Goal: Information Seeking & Learning: Learn about a topic

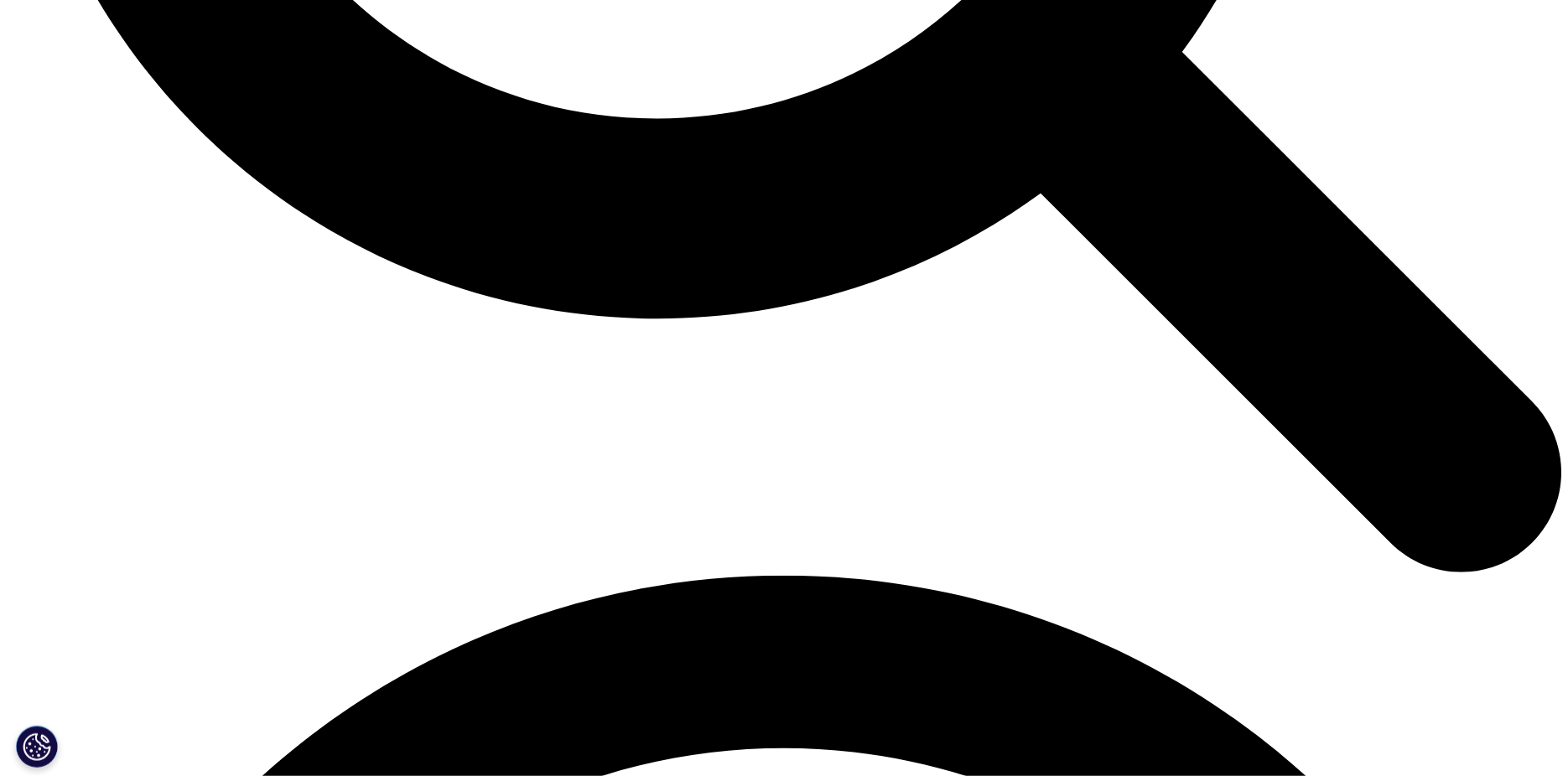
scroll to position [5054, 0]
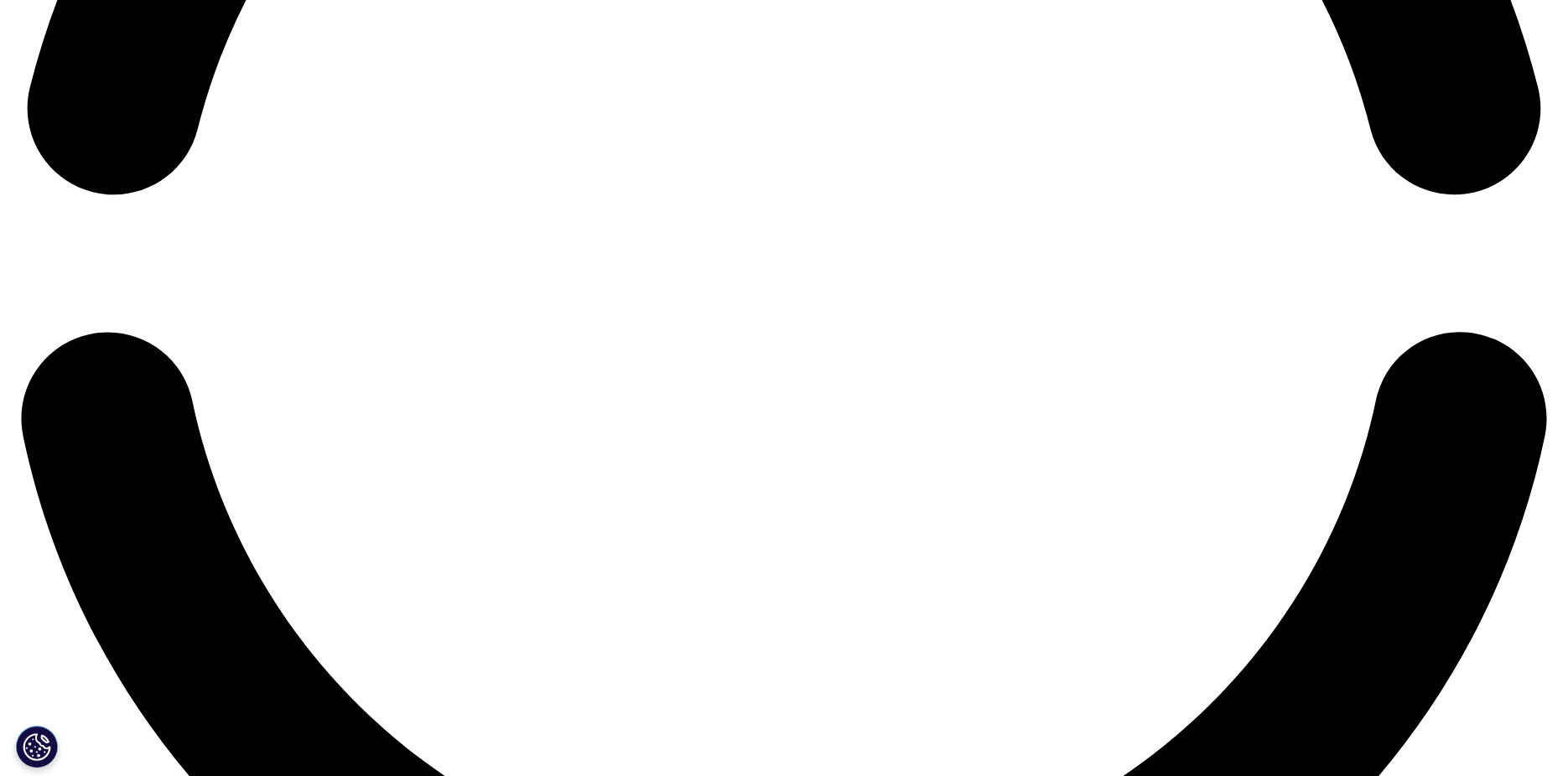
scroll to position [3637, 0]
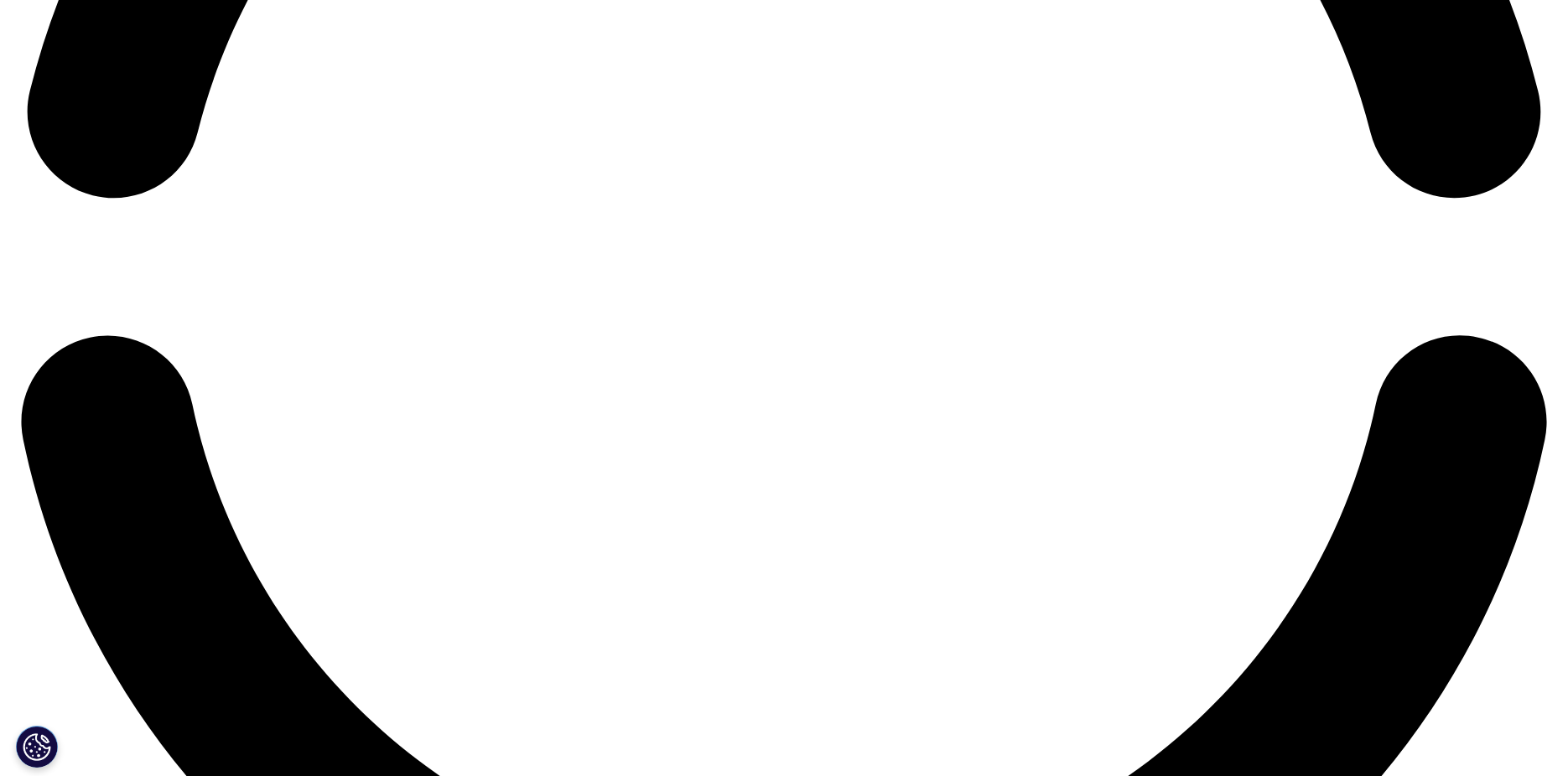
scroll to position [5043, 0]
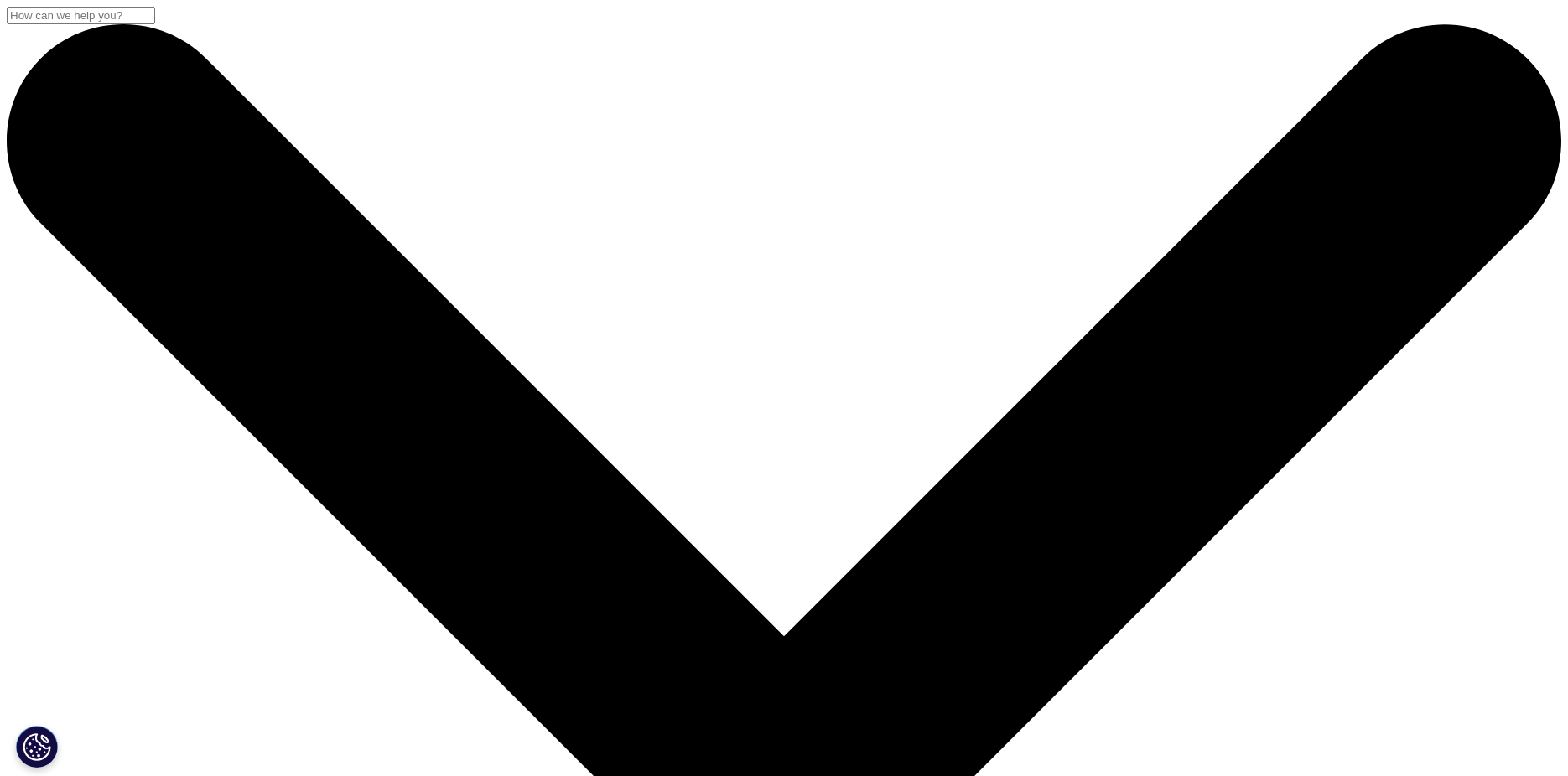
scroll to position [5054, 0]
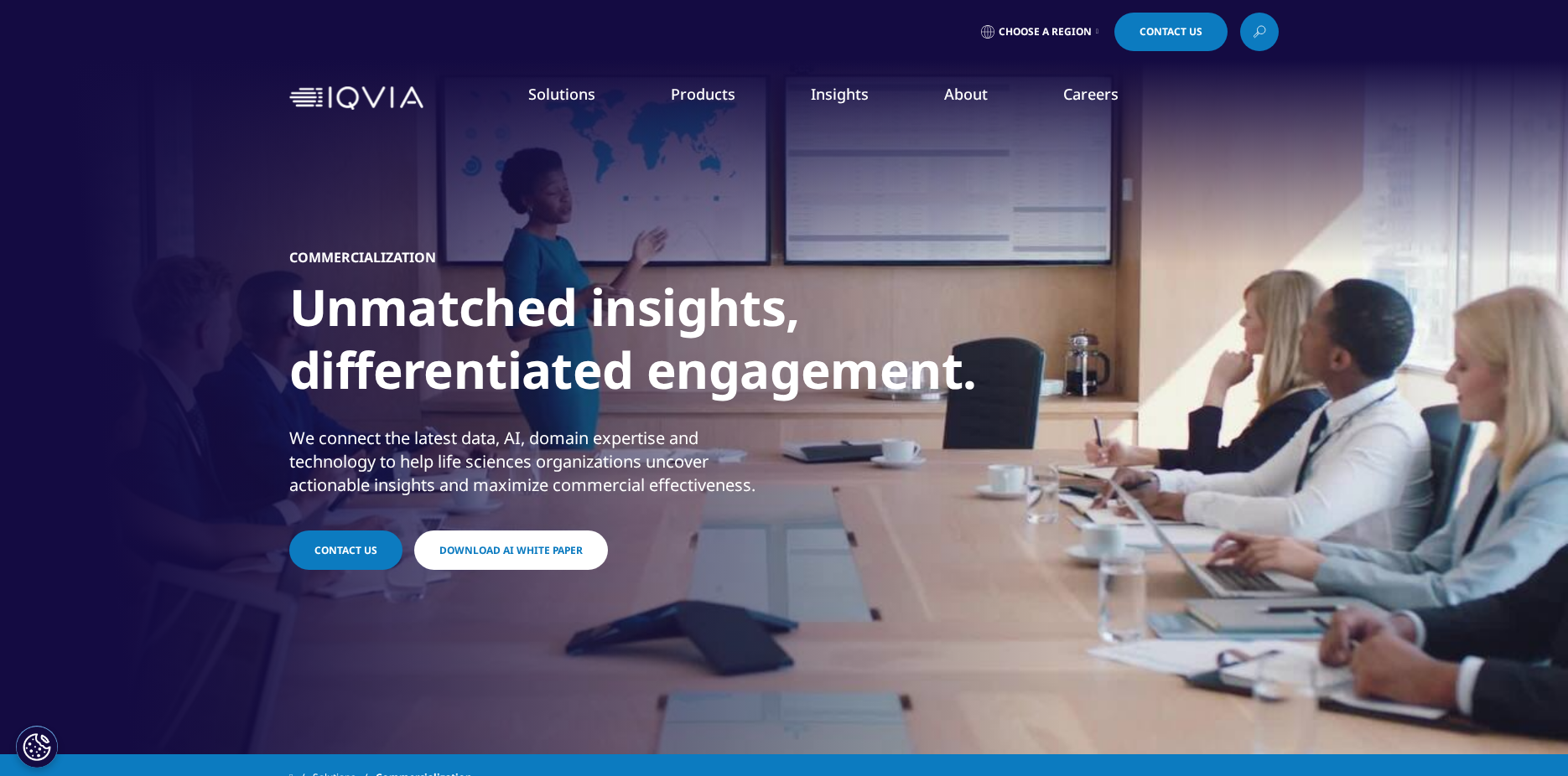
click at [994, 215] on link "Health Data Apps & AI" at bounding box center [1065, 211] width 284 height 19
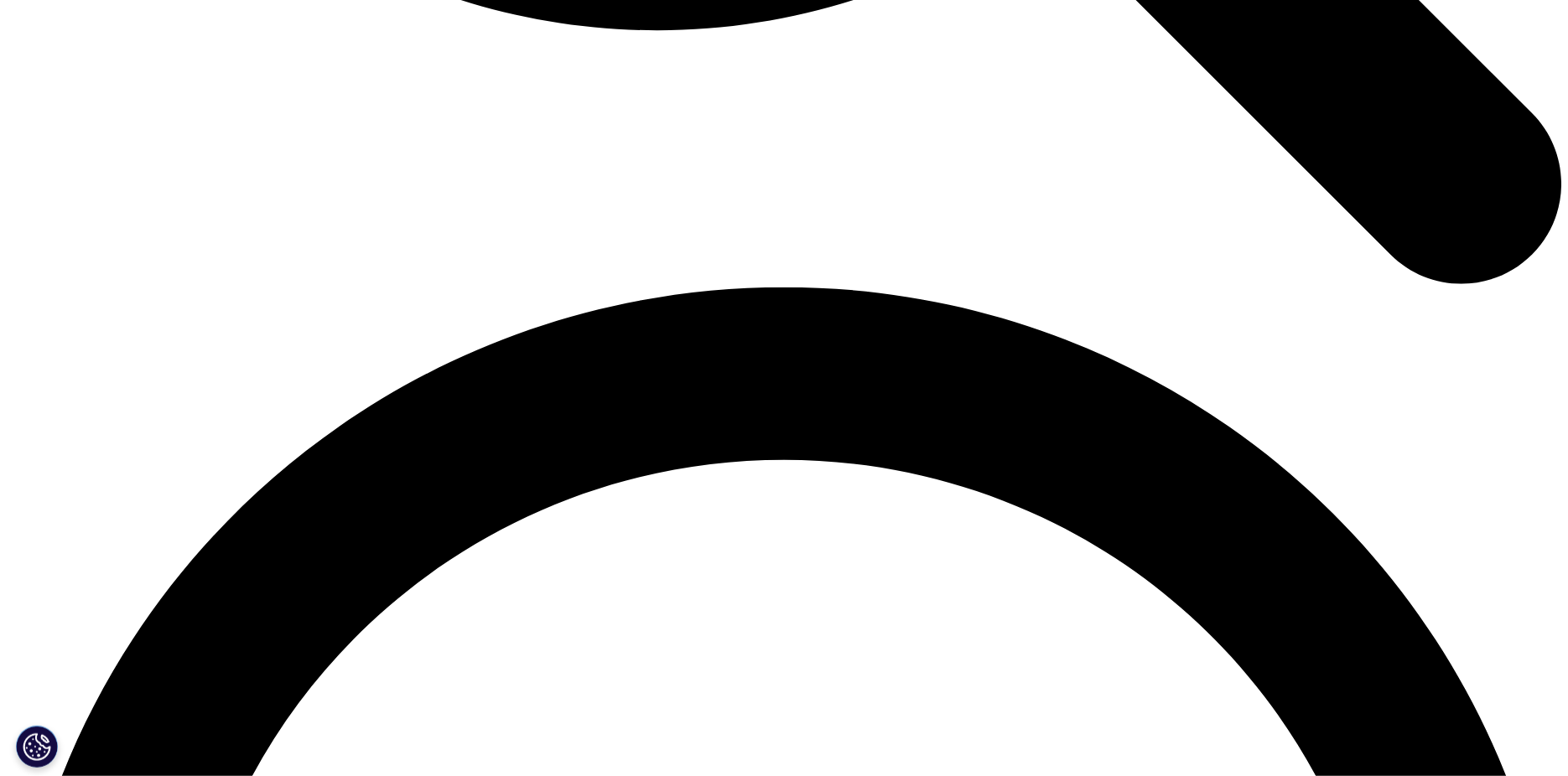
scroll to position [2858, 0]
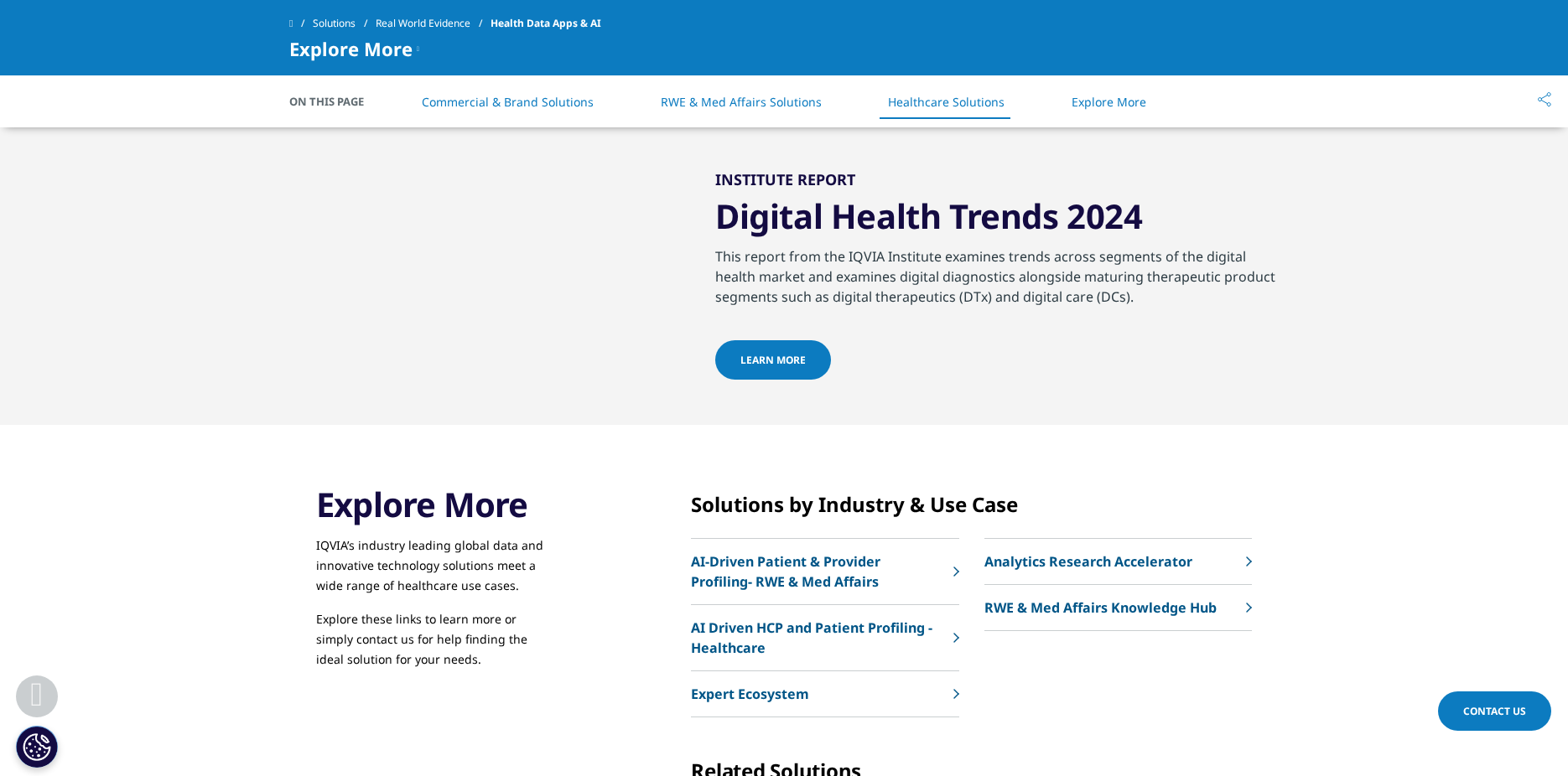
click at [739, 380] on link "Learn more" at bounding box center [772, 360] width 116 height 40
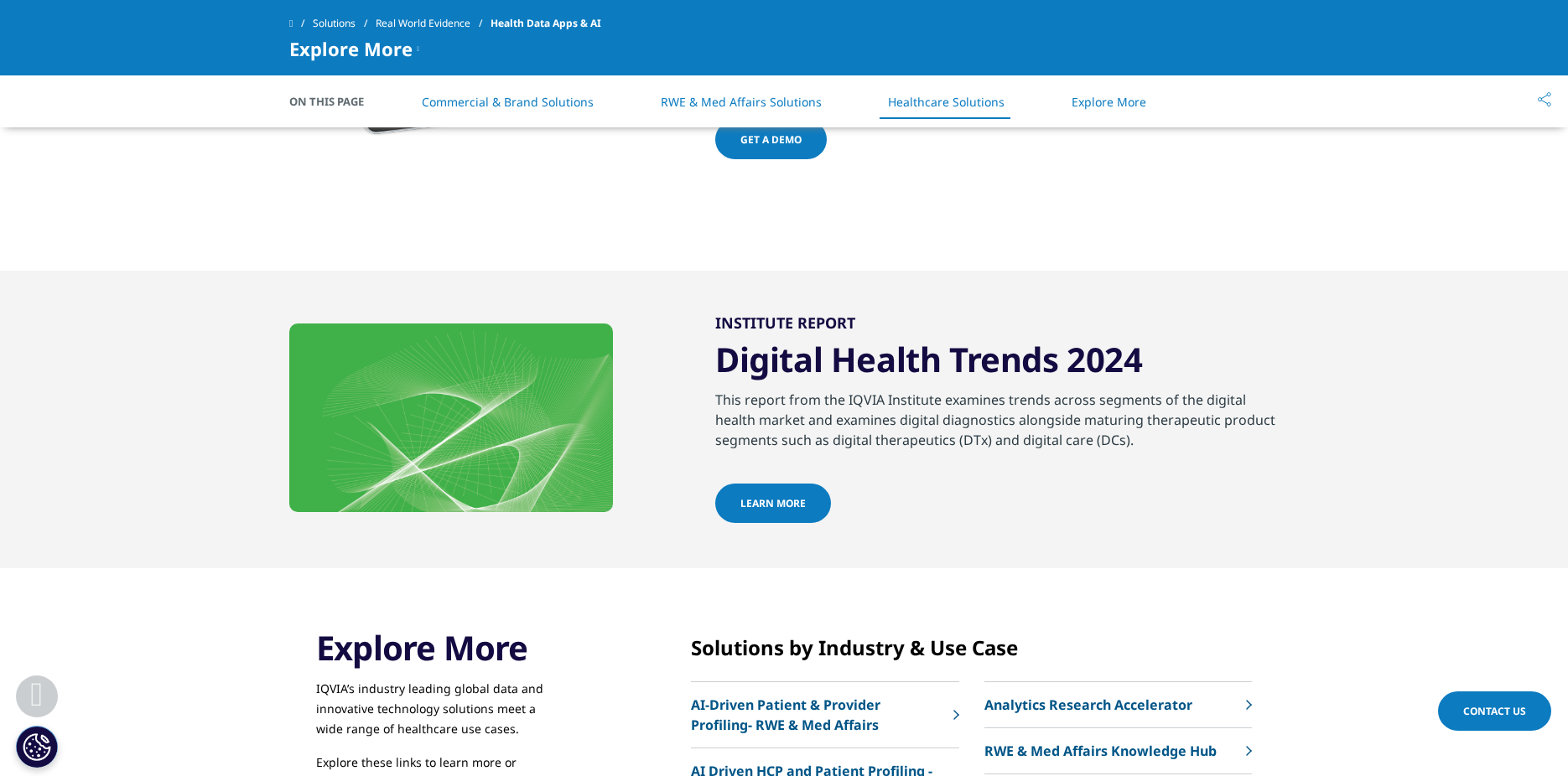
click at [749, 521] on link "Learn more" at bounding box center [772, 503] width 116 height 40
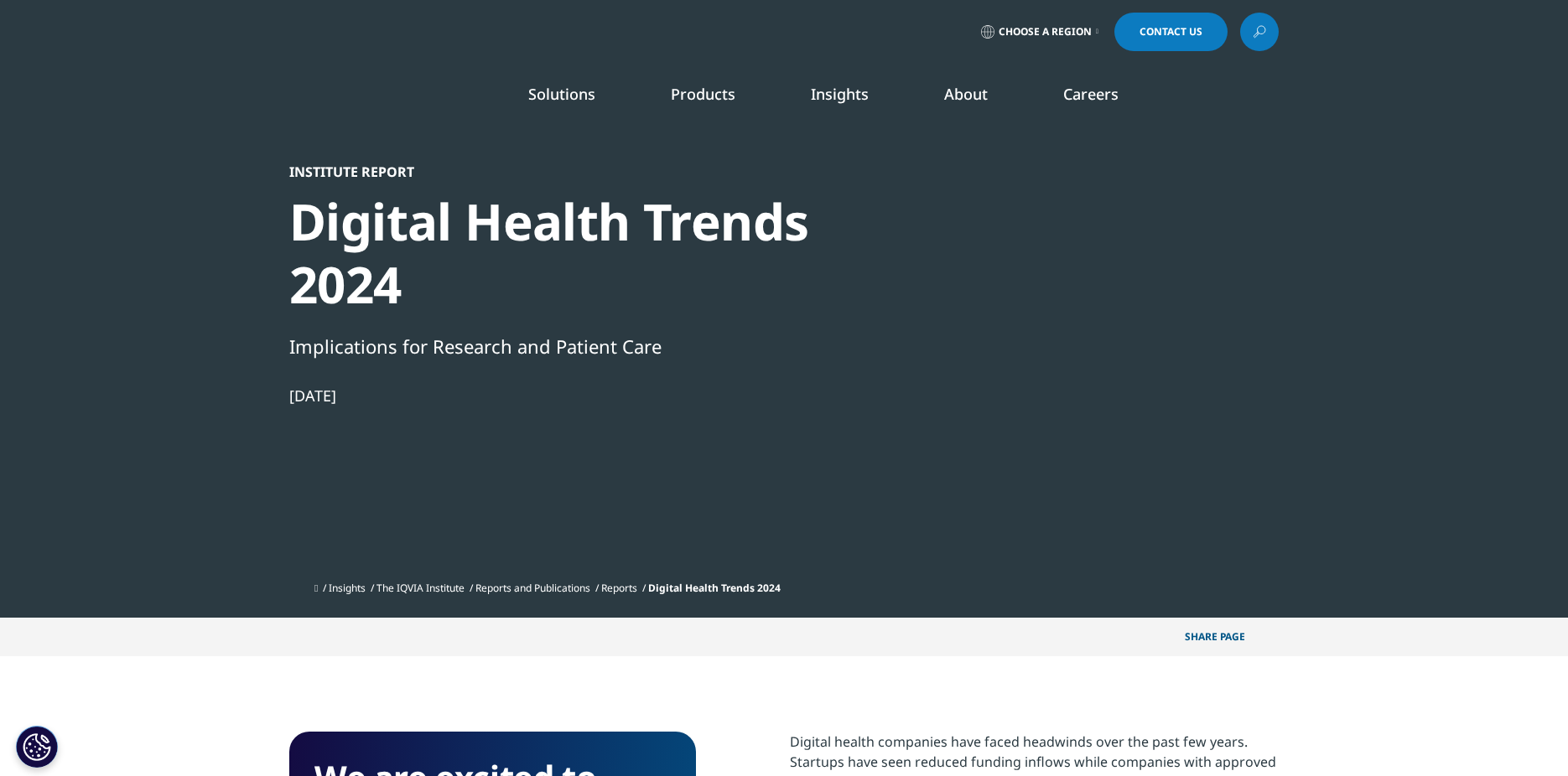
scroll to position [926, 990]
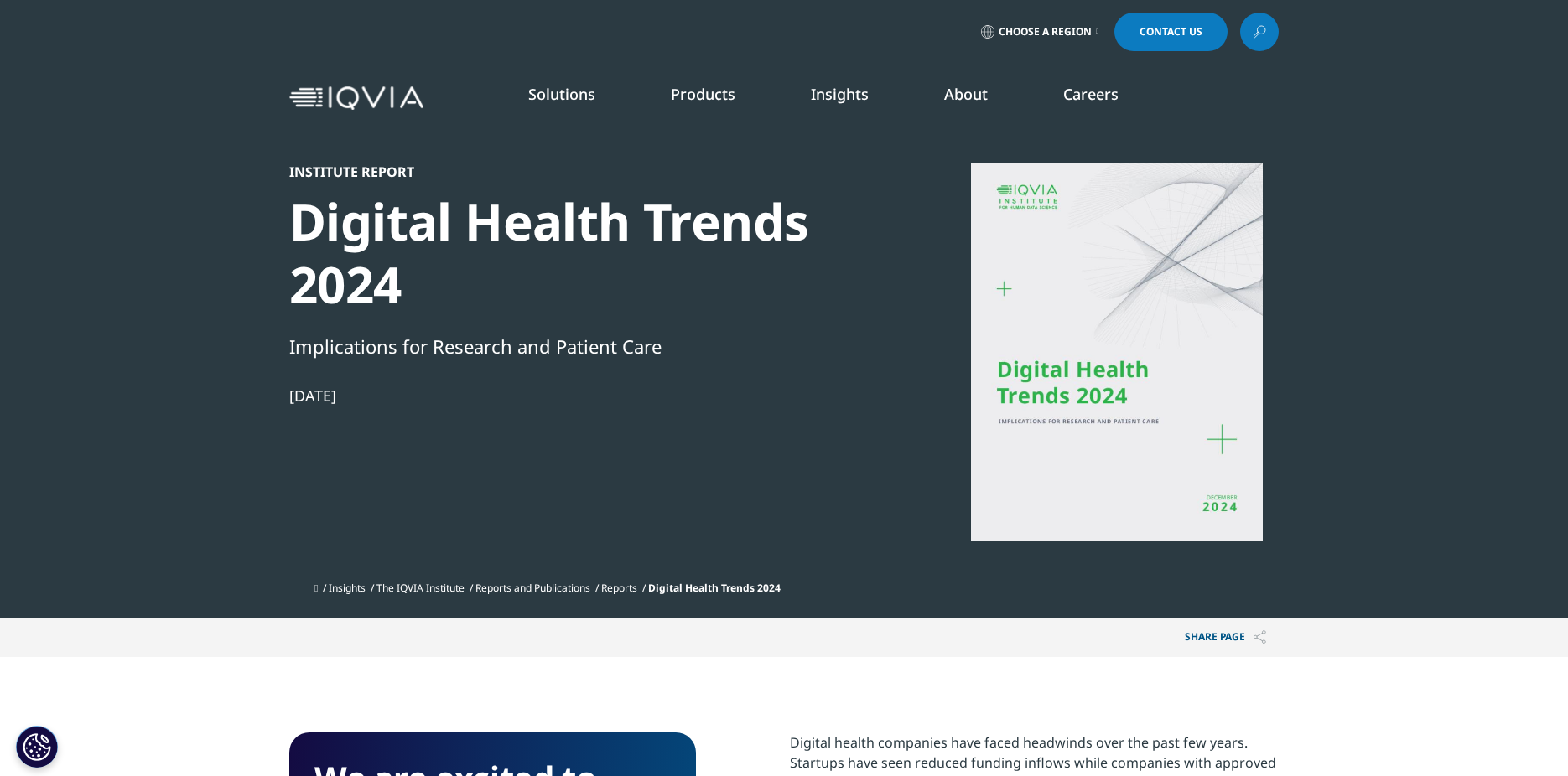
click at [749, 518] on div "Institute Report Digital Health Trends 2024 Implications for Research and Patie…" at bounding box center [578, 369] width 576 height 410
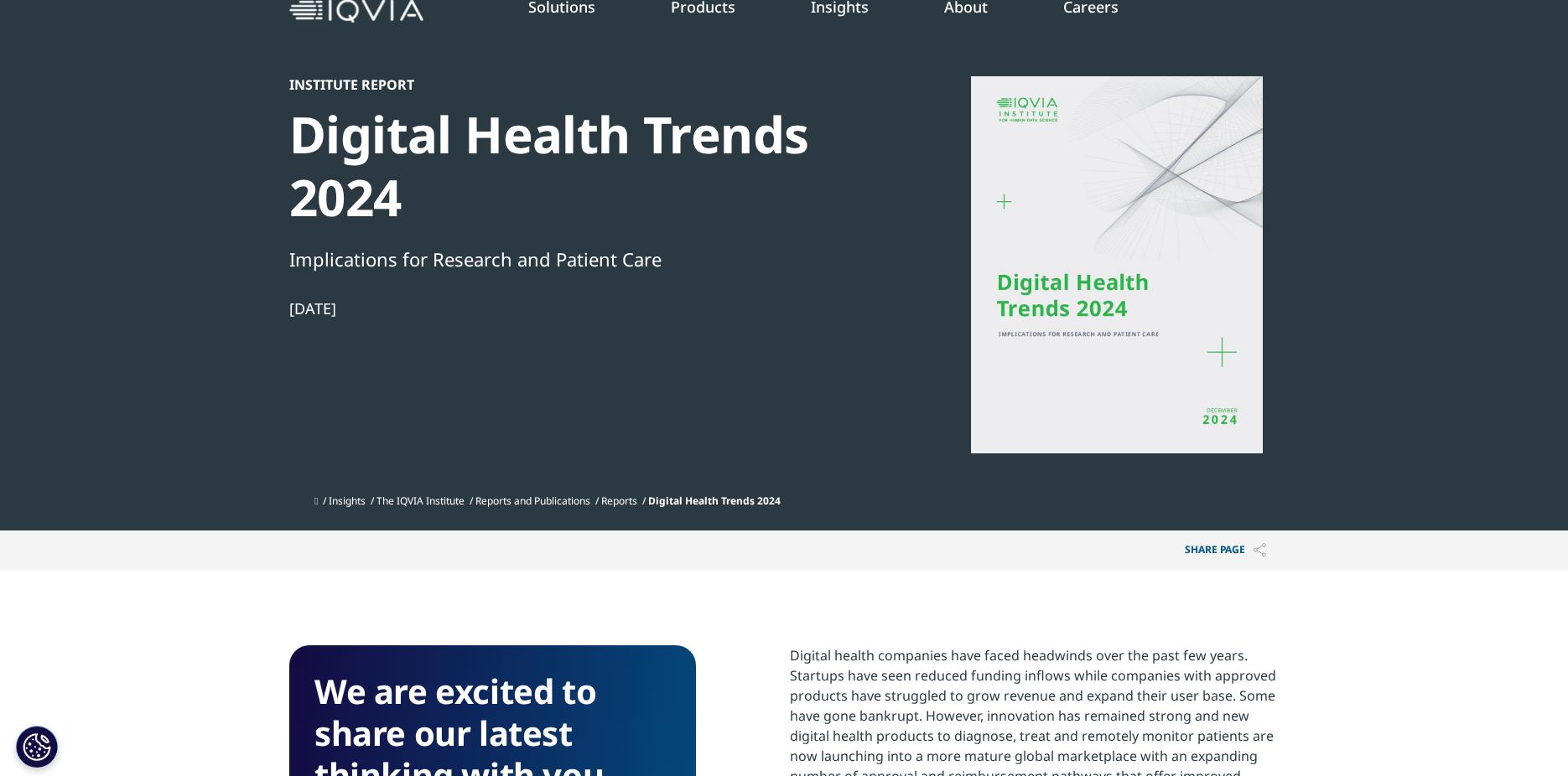
scroll to position [201, 0]
